Goal: Task Accomplishment & Management: Complete application form

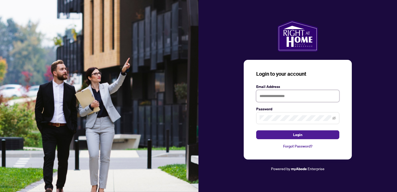
click at [271, 98] on input "text" at bounding box center [297, 96] width 83 height 12
type input "**********"
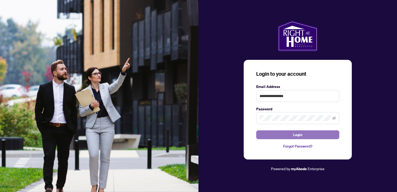
click at [287, 134] on button "Login" at bounding box center [297, 134] width 83 height 9
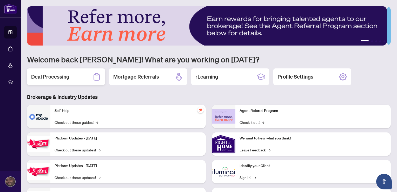
click at [55, 75] on h2 "Deal Processing" at bounding box center [50, 76] width 38 height 7
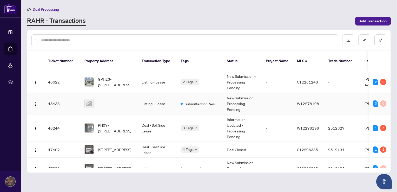
click at [114, 99] on div "-" at bounding box center [108, 103] width 49 height 9
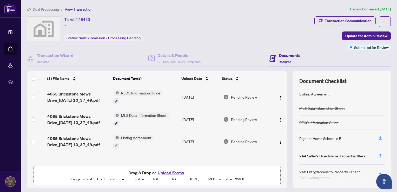
click at [282, 154] on div "(3) File Name Document Tag(s) Upload Date Status 4065 Brickstone Mews Drive_[DA…" at bounding box center [157, 129] width 260 height 117
click at [325, 19] on div "Transaction Communication" at bounding box center [348, 21] width 47 height 8
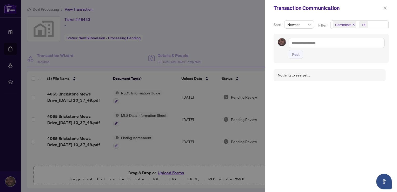
click at [235, 37] on div at bounding box center [198, 96] width 397 height 192
click at [383, 8] on icon "close" at bounding box center [385, 8] width 4 height 4
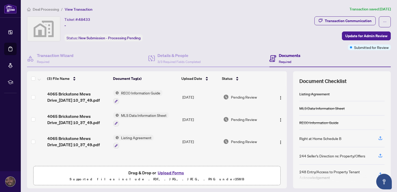
click at [281, 56] on h4 "Documents" at bounding box center [290, 55] width 22 height 6
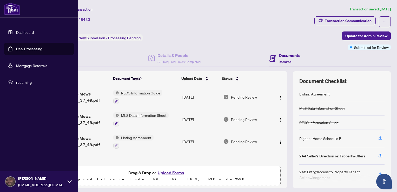
click at [29, 51] on link "Deal Processing" at bounding box center [29, 48] width 26 height 5
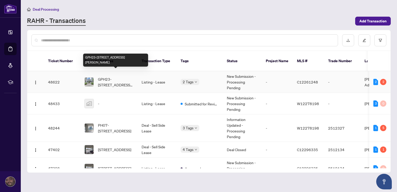
click at [108, 77] on span "GPH23-[STREET_ADDRESS][PERSON_NAME]" at bounding box center [115, 81] width 35 height 11
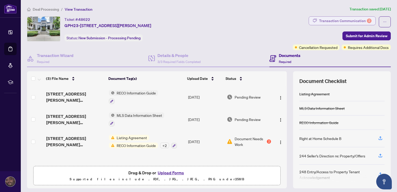
click at [336, 20] on div "Transaction Communication 2" at bounding box center [345, 21] width 52 height 8
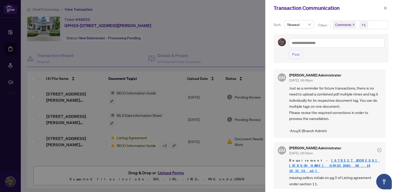
scroll to position [74, 0]
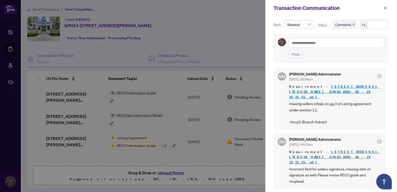
click at [212, 35] on div at bounding box center [198, 96] width 397 height 192
click at [383, 9] on button "button" at bounding box center [385, 8] width 7 height 6
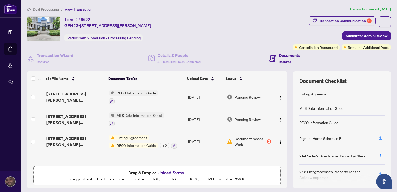
click at [282, 164] on div "(3) File Name Document Tag(s) Upload Date Status [STREET_ADDRESS][PERSON_NAME] …" at bounding box center [157, 129] width 260 height 117
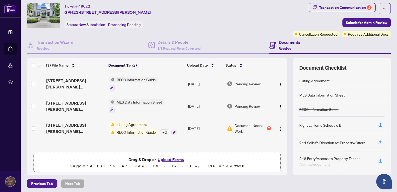
scroll to position [0, 0]
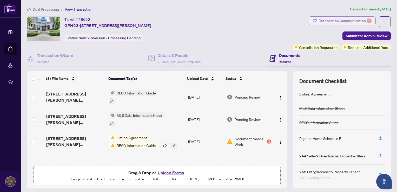
click at [323, 19] on div "Transaction Communication 2" at bounding box center [345, 21] width 52 height 8
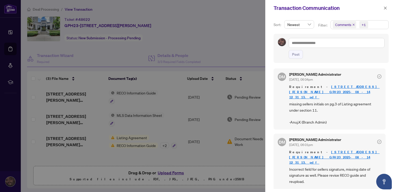
scroll to position [74, 0]
click at [385, 9] on icon "close" at bounding box center [385, 8] width 4 height 4
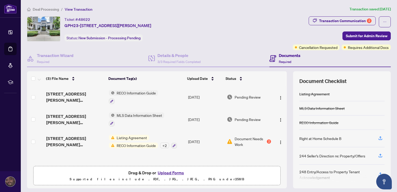
click at [125, 138] on span "Listing Agreement" at bounding box center [132, 138] width 35 height 6
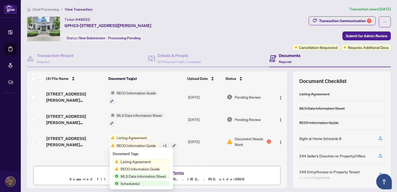
click at [131, 162] on span "Listing Agreement" at bounding box center [135, 161] width 35 height 6
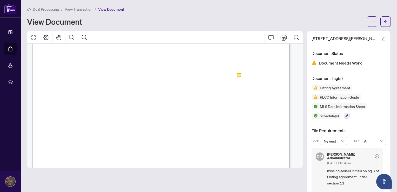
scroll to position [9961, 0]
click at [280, 37] on icon "Print" at bounding box center [283, 37] width 6 height 6
click at [172, 139] on span "Date" at bounding box center [168, 138] width 8 height 5
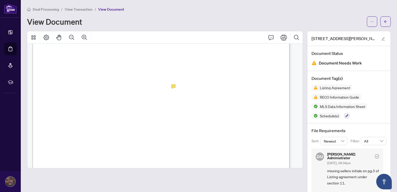
scroll to position [8617, 0]
click at [280, 38] on icon "Print" at bounding box center [283, 37] width 6 height 6
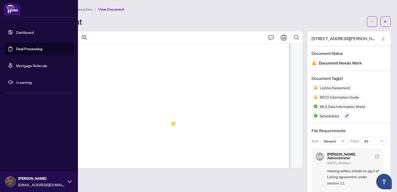
click at [16, 32] on link "Dashboard" at bounding box center [25, 32] width 18 height 5
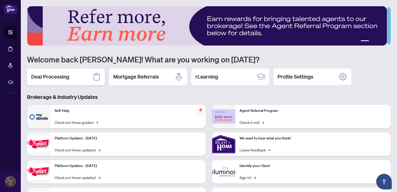
click at [63, 75] on h2 "Deal Processing" at bounding box center [50, 76] width 38 height 7
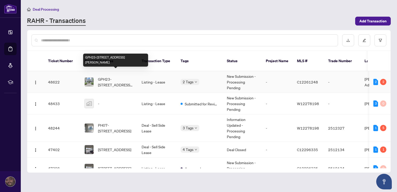
click at [106, 77] on span "GPH23-[STREET_ADDRESS][PERSON_NAME]" at bounding box center [115, 81] width 35 height 11
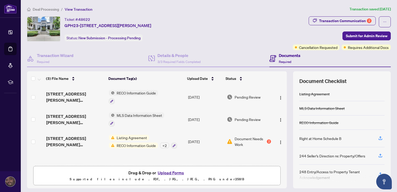
click at [168, 172] on button "Upload Forms" at bounding box center [170, 172] width 29 height 7
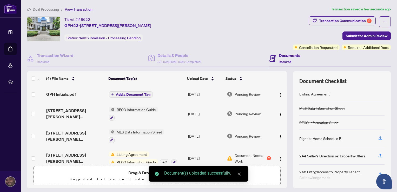
click at [238, 174] on icon "close" at bounding box center [239, 174] width 4 height 4
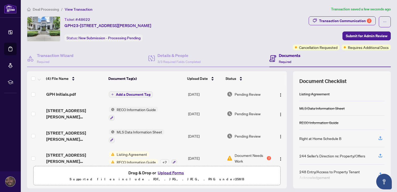
click at [168, 172] on button "Upload Forms" at bounding box center [170, 172] width 29 height 7
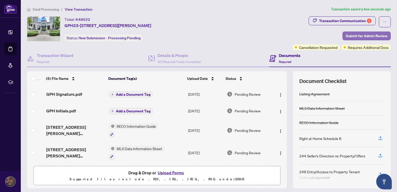
click at [352, 35] on span "Submit for Admin Review" at bounding box center [367, 36] width 42 height 8
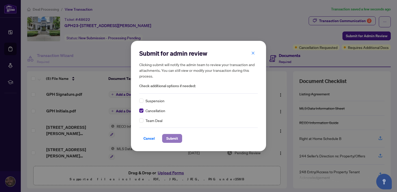
click at [172, 140] on span "Submit" at bounding box center [172, 138] width 12 height 8
